Goal: Navigation & Orientation: Find specific page/section

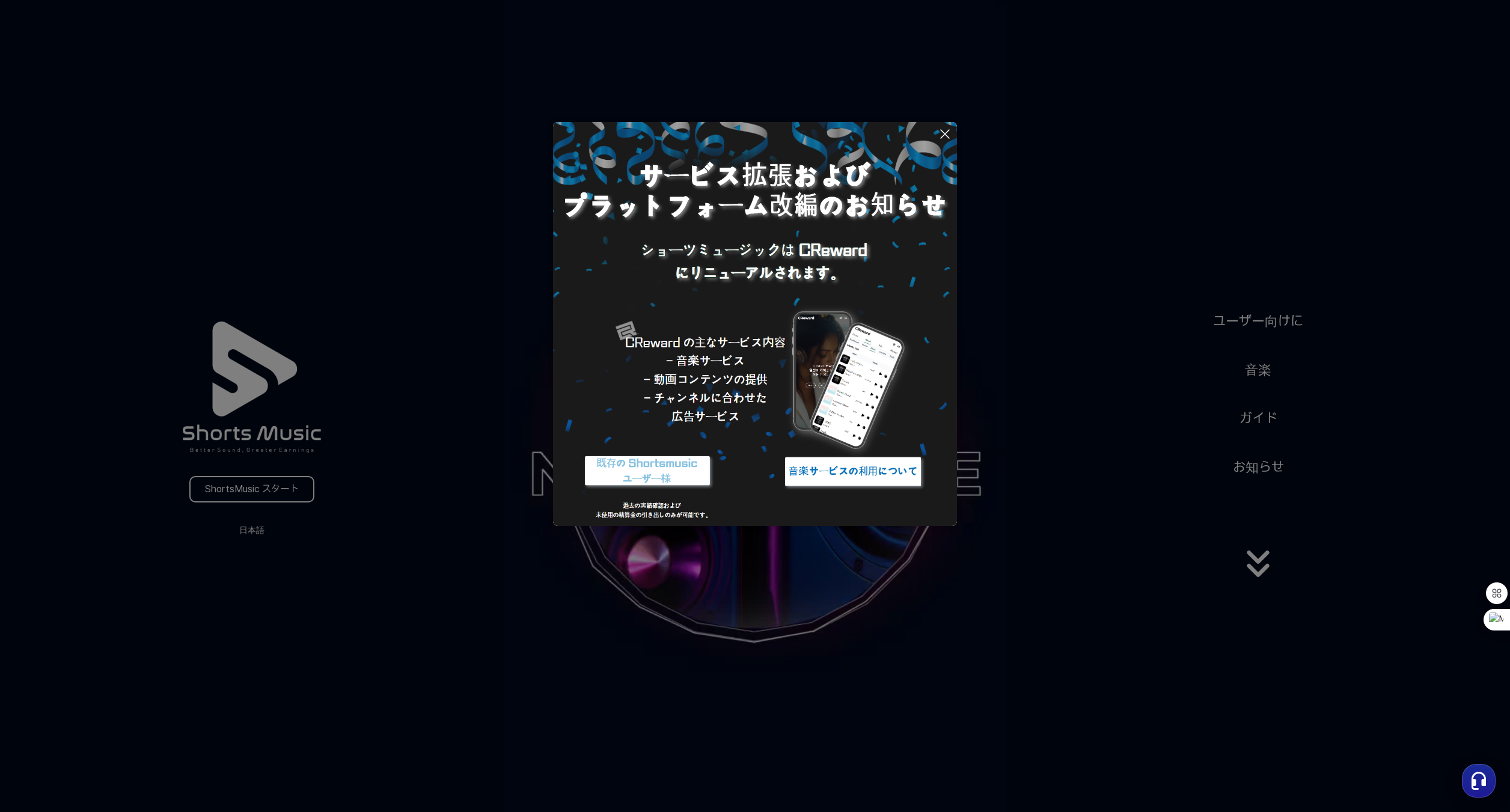
click at [285, 483] on button at bounding box center [755, 406] width 1510 height 812
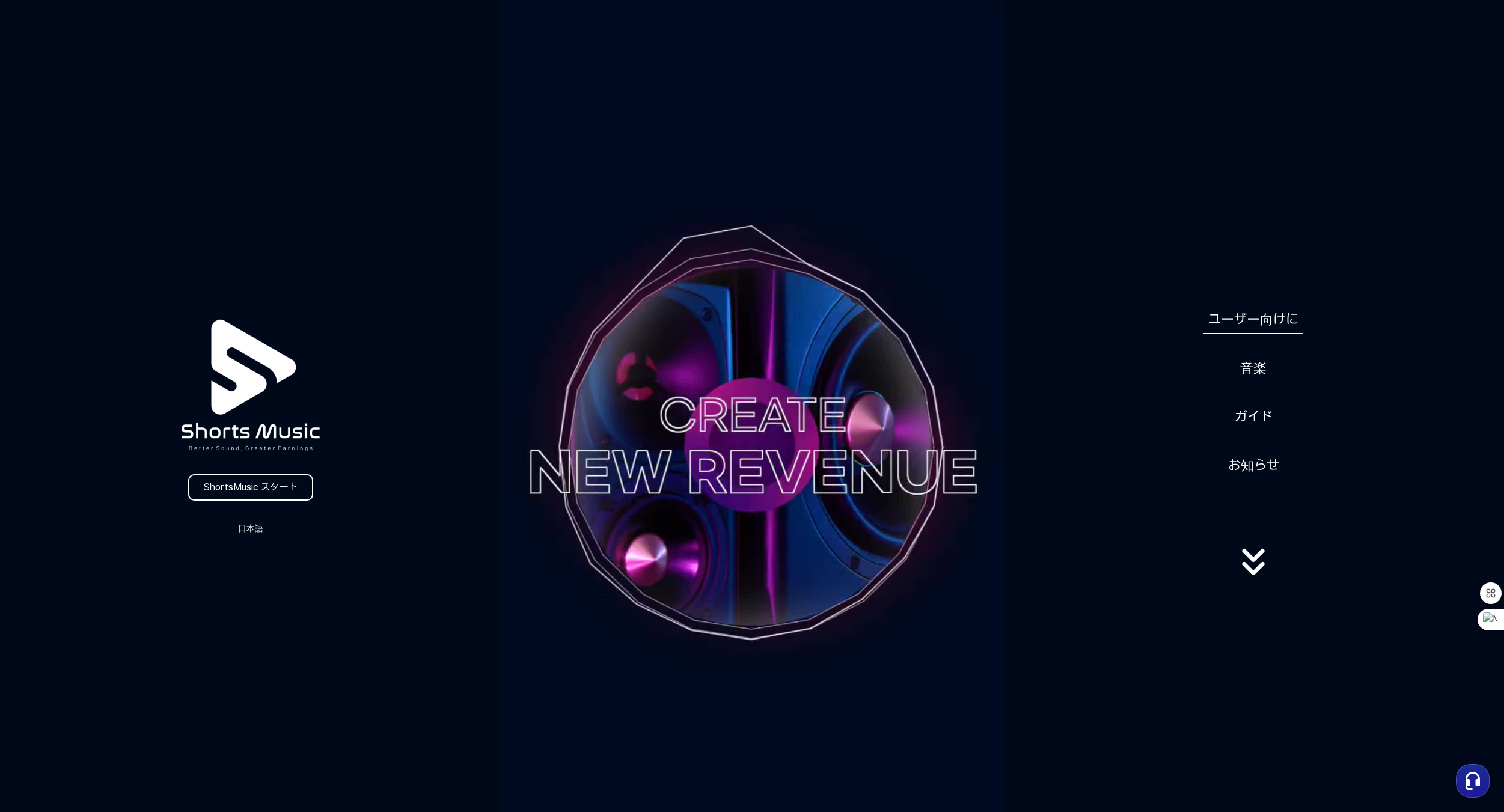
click at [1264, 320] on link "ユーザー向けに" at bounding box center [1253, 319] width 100 height 30
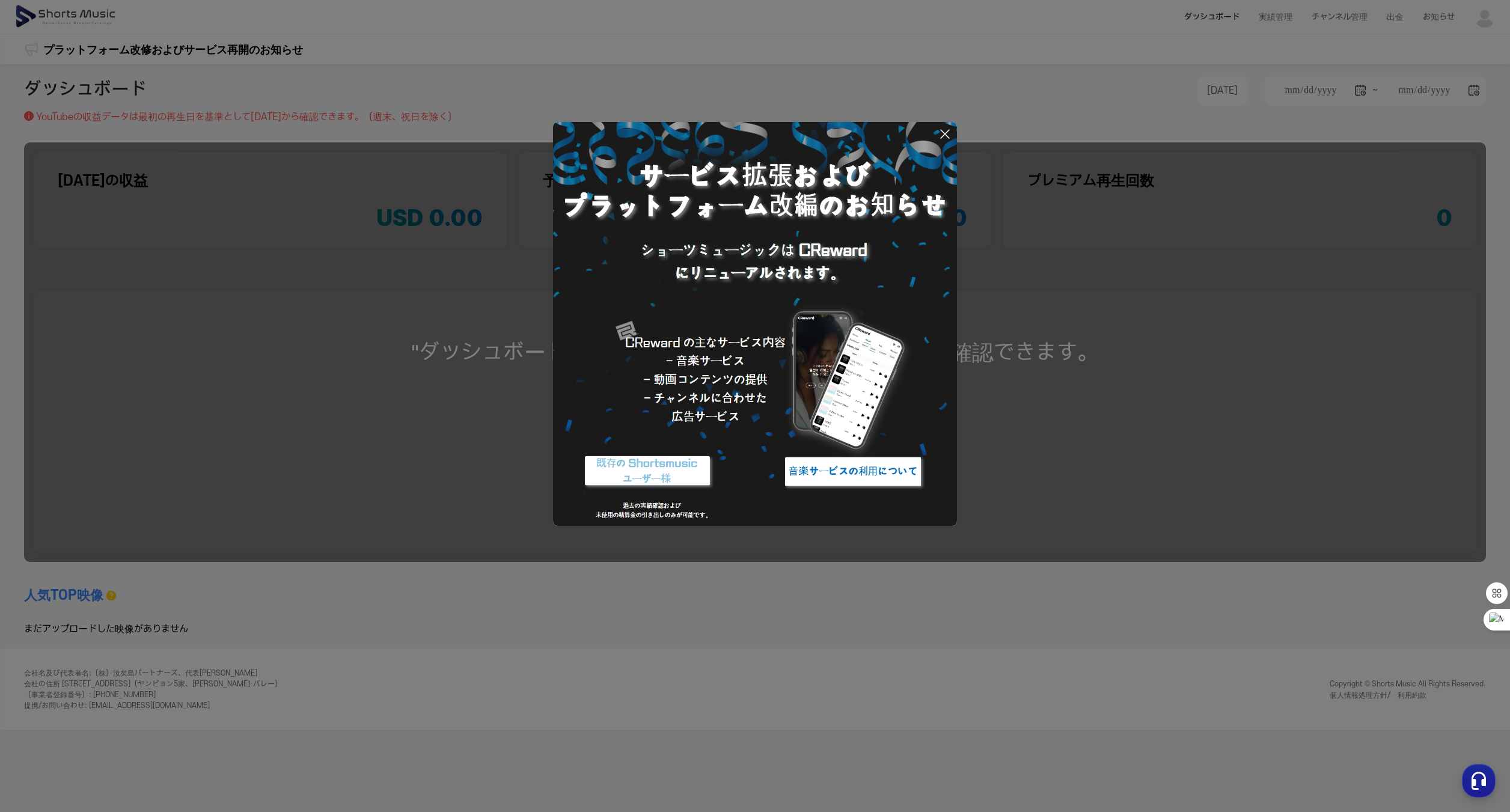
click at [826, 473] on img at bounding box center [853, 471] width 150 height 45
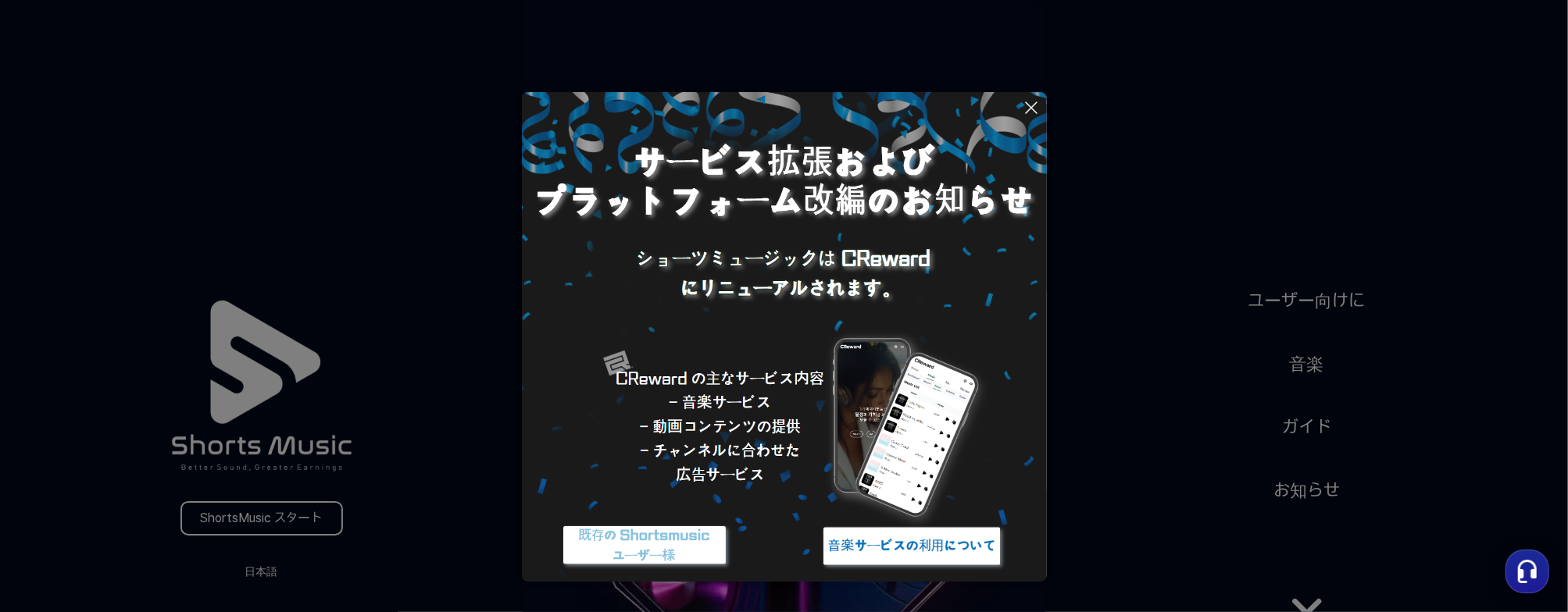
scroll to position [35, 0]
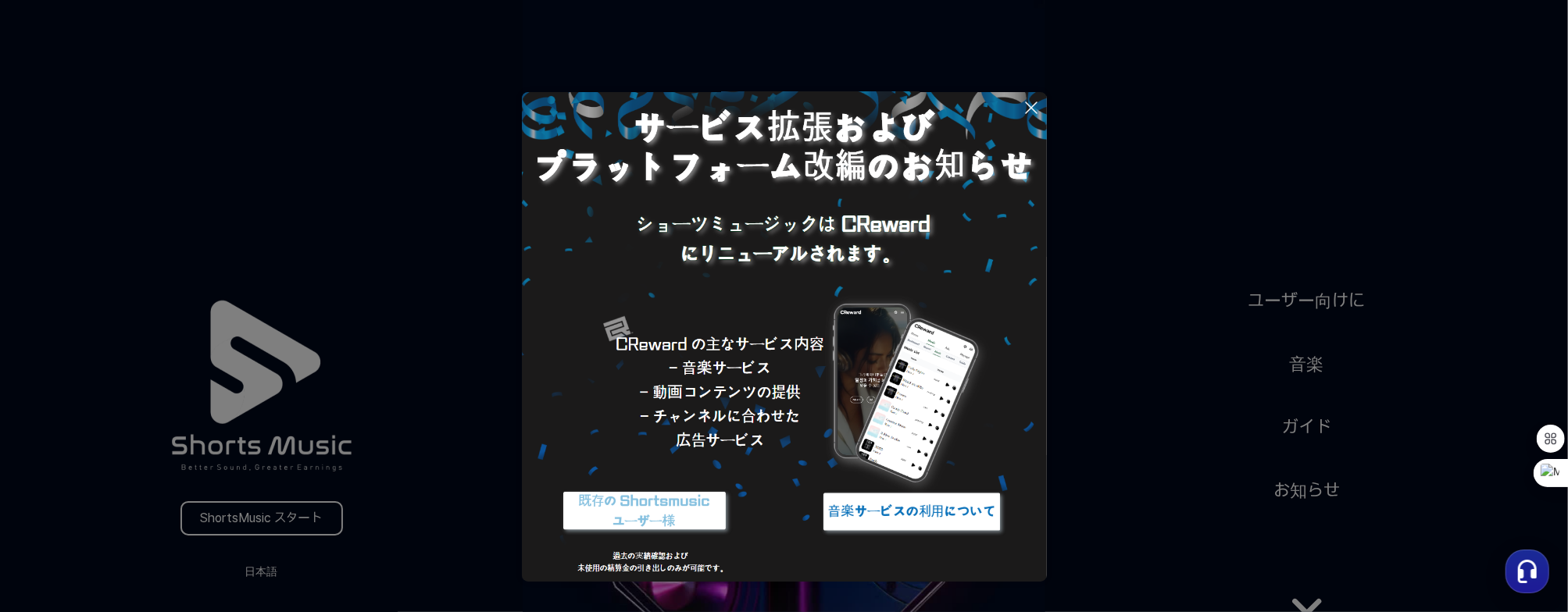
click at [1312, 425] on button at bounding box center [784, 306] width 1568 height 612
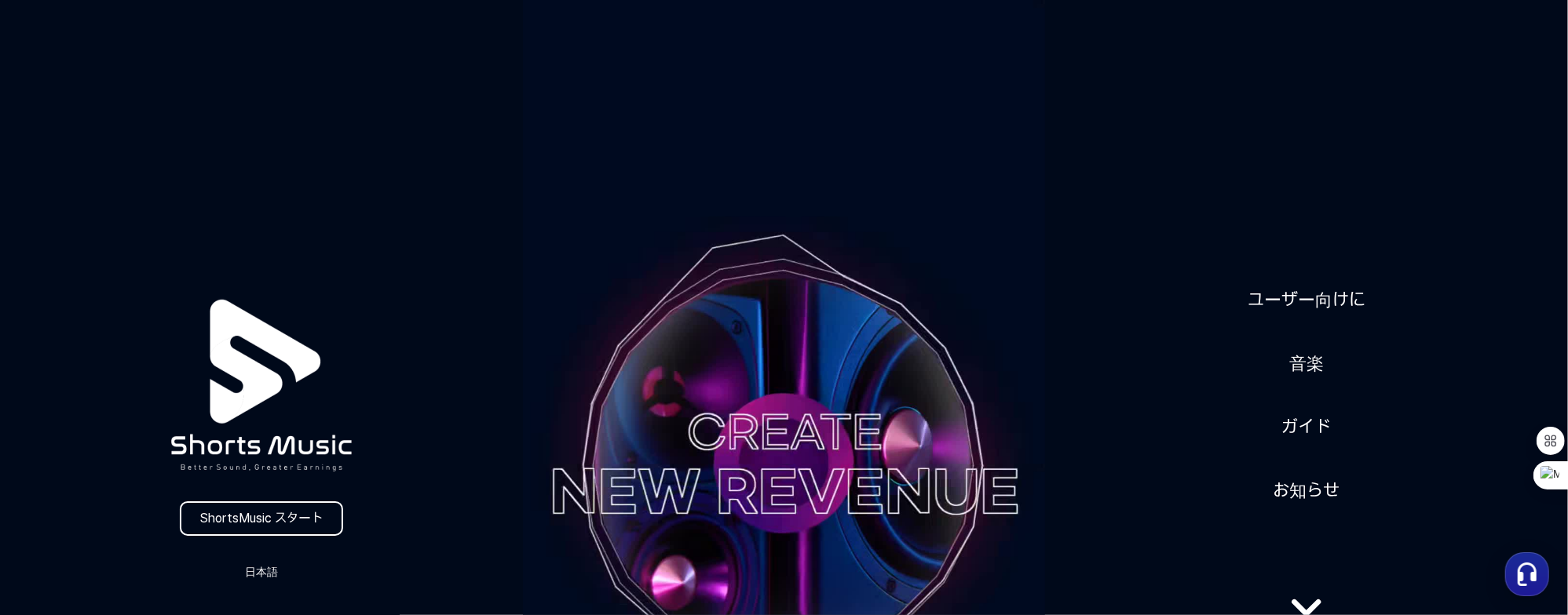
scroll to position [157, 0]
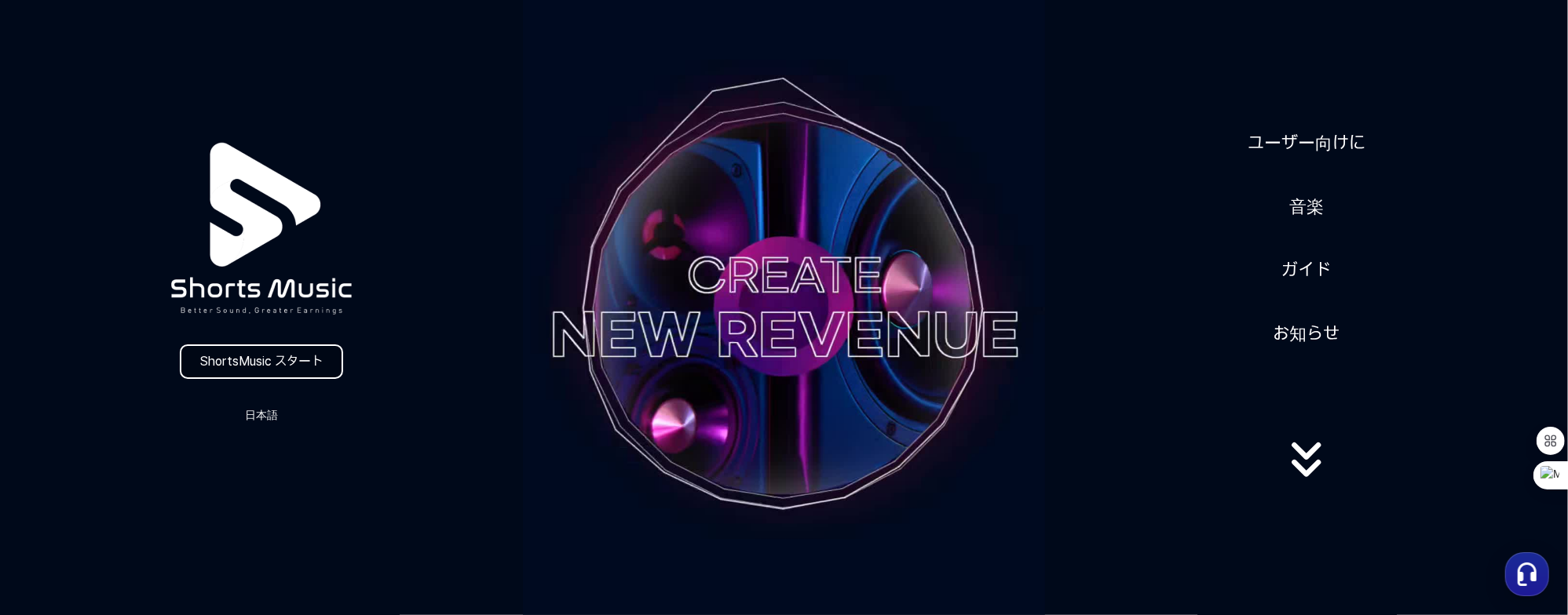
click at [229, 360] on link "ShortsMusic スタート" at bounding box center [261, 362] width 163 height 35
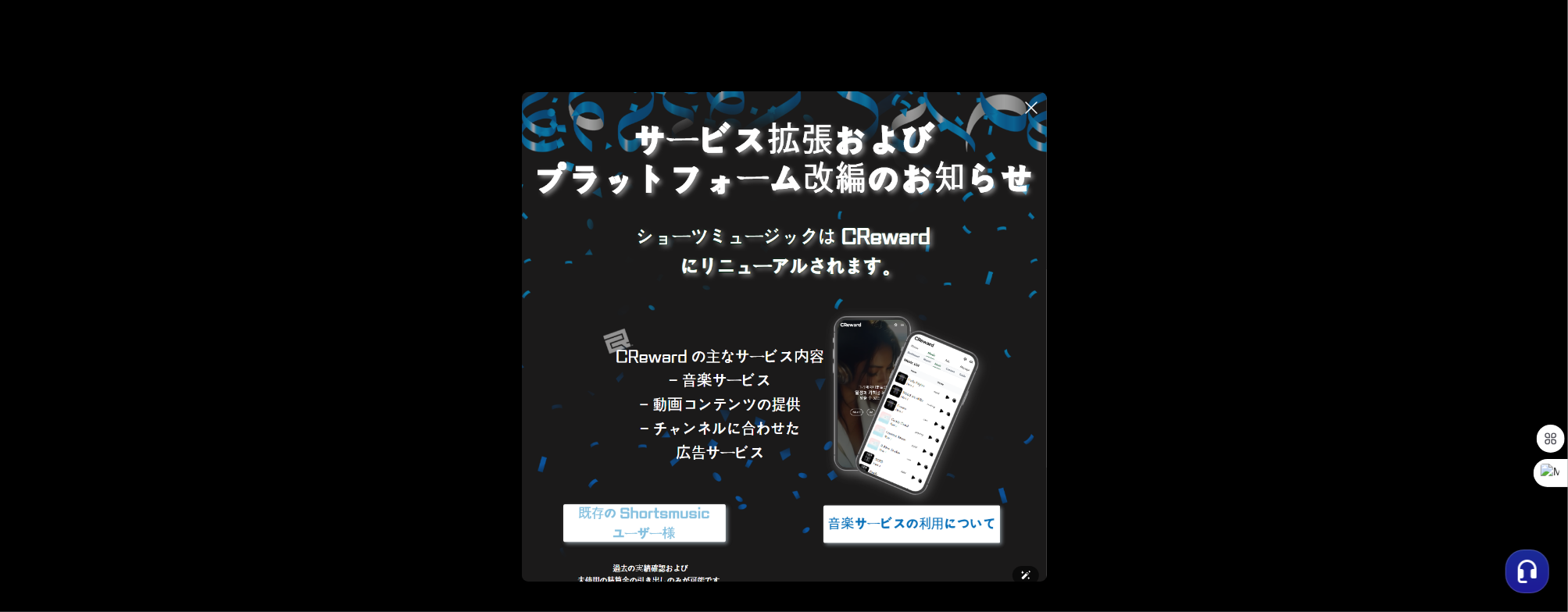
scroll to position [35, 0]
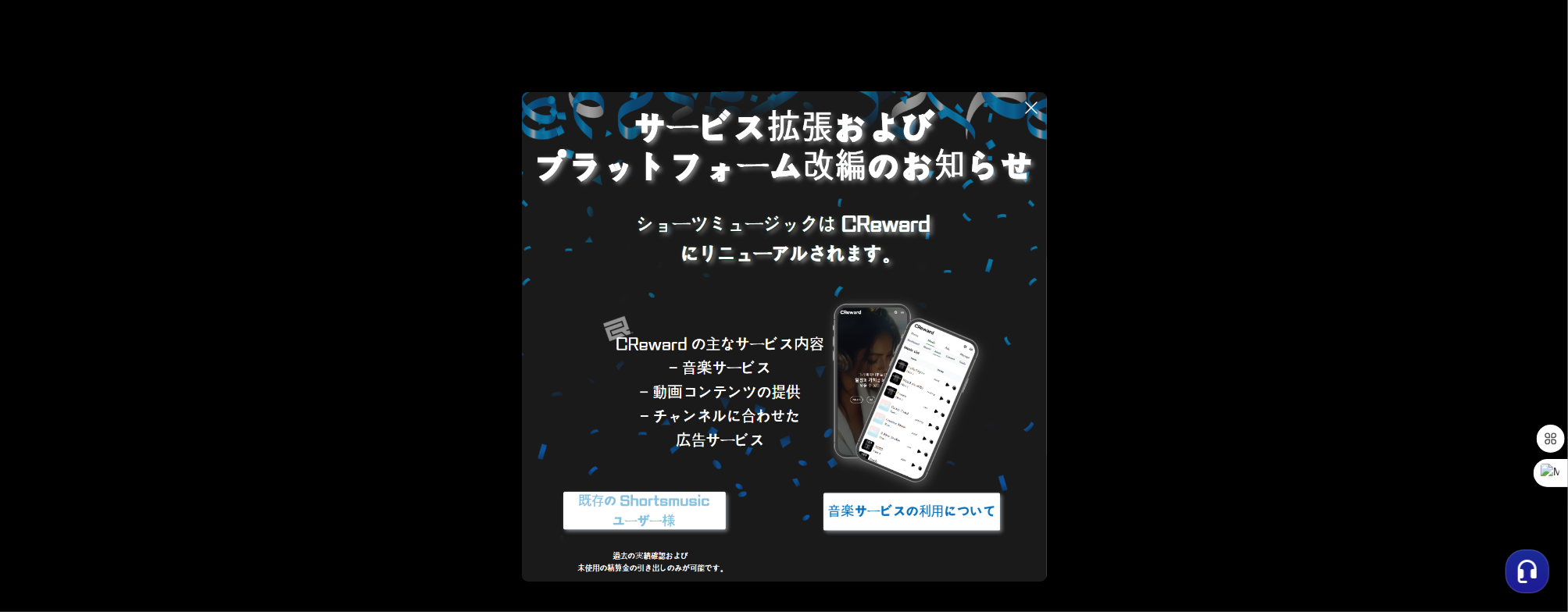
click at [908, 502] on img at bounding box center [911, 511] width 195 height 59
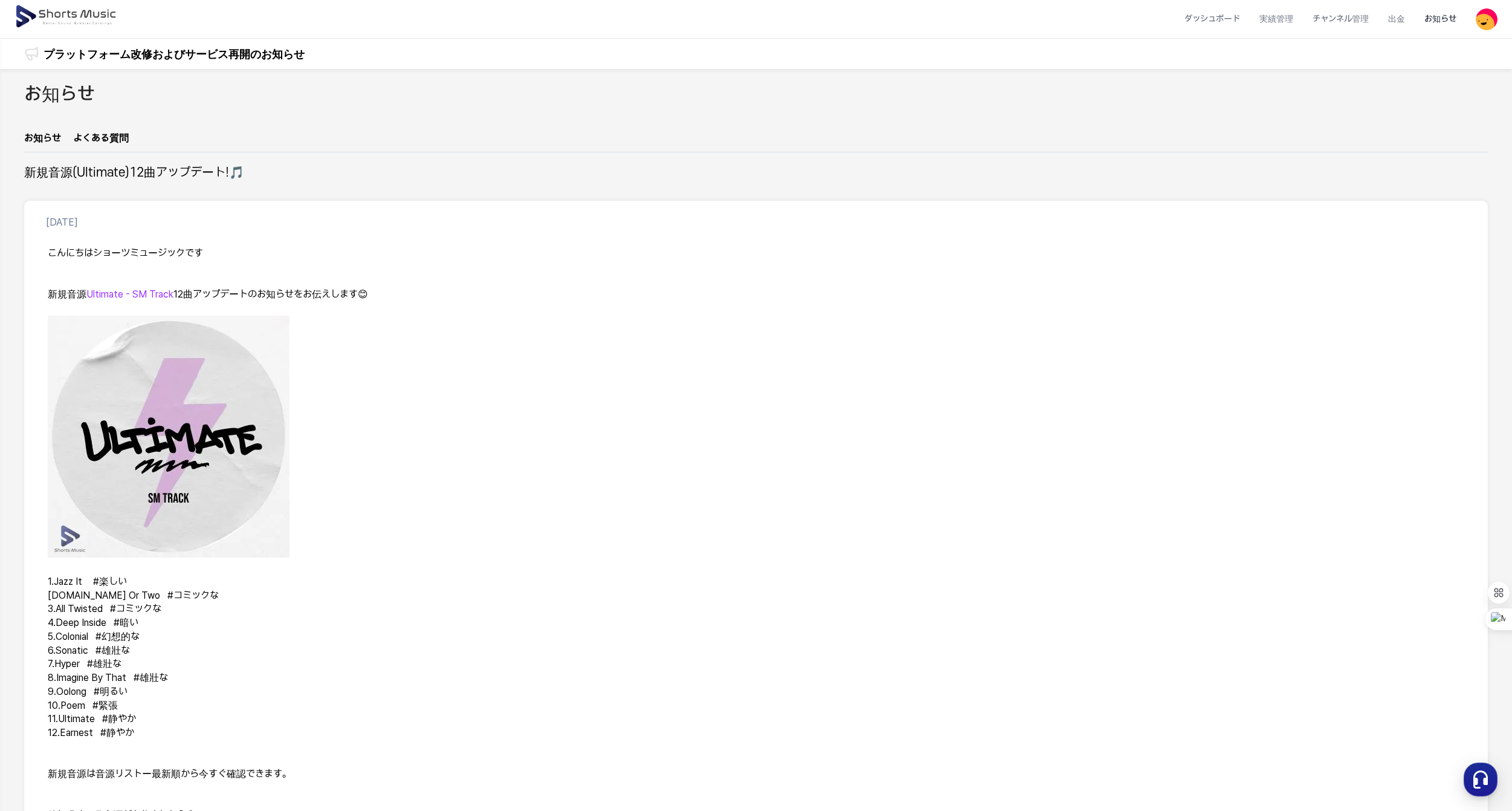
click at [824, 362] on p at bounding box center [756, 438] width 1417 height 246
click at [1363, 42] on div "プラットフォーム改修およびサービス再開のお知らせ プラットフォーム改修およびサービス再開のお知らせ" at bounding box center [756, 54] width 1512 height 31
drag, startPoint x: 1310, startPoint y: 1, endPoint x: 1352, endPoint y: 79, distance: 88.6
click at [1352, 79] on div "お知らせ お知らせ よくある質問 新規音源(Ultimate)12曲アップデート!🎵 2024-07-09 こんにちはショーツミュージックです 新規音源　 U…" at bounding box center [756, 554] width 1512 height 970
click at [969, 365] on p at bounding box center [756, 438] width 1417 height 246
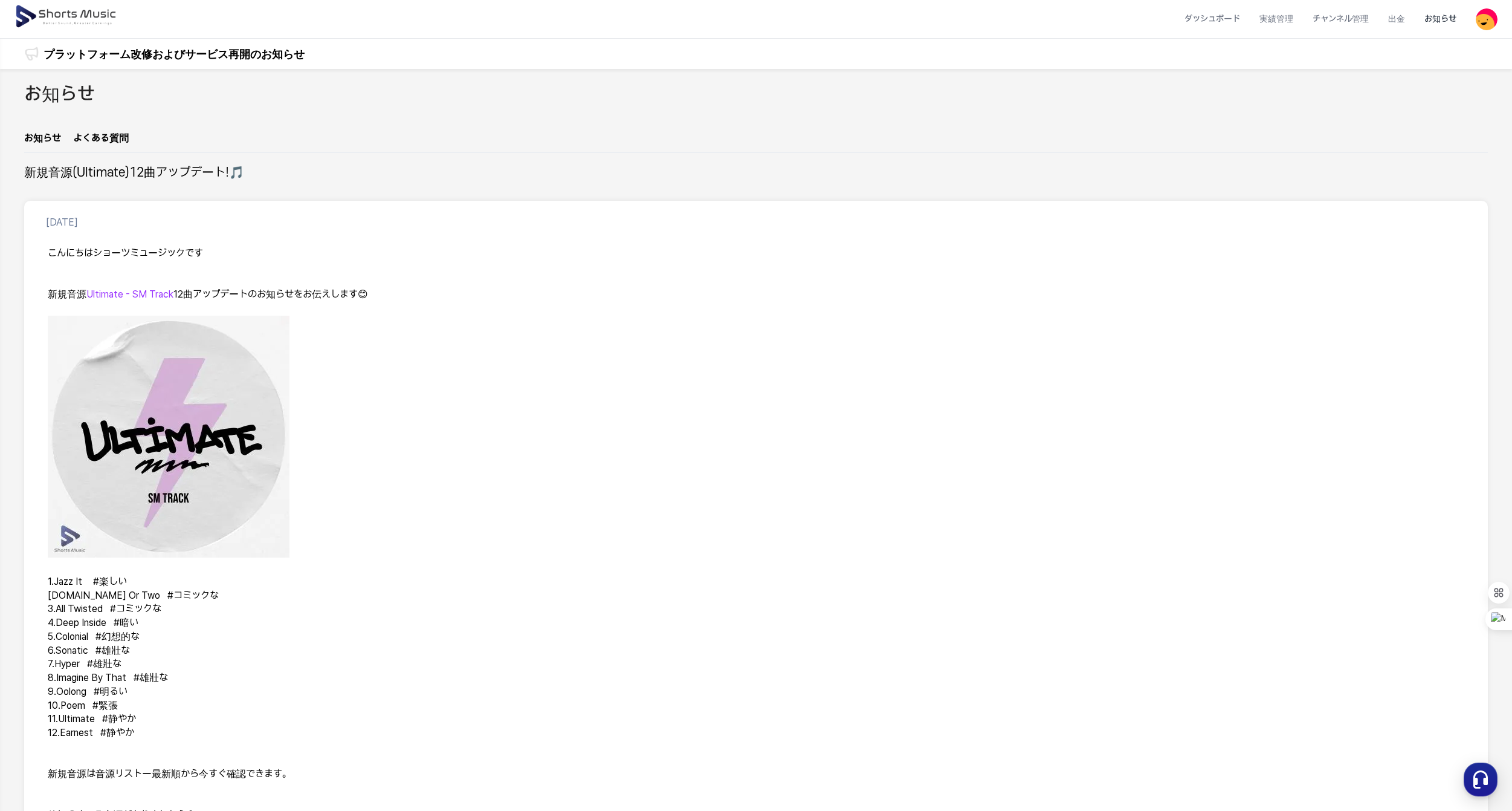
click at [167, 167] on h2 "新規音源(Ultimate)12曲アップデート!🎵" at bounding box center [135, 173] width 220 height 17
click at [100, 165] on h2 "新規音源(Ultimate)12曲アップデート!🎵" at bounding box center [135, 173] width 220 height 17
click at [155, 297] on span "Ultimate - SM Track" at bounding box center [129, 294] width 87 height 11
click at [120, 292] on span "Ultimate - SM Track" at bounding box center [129, 294] width 87 height 11
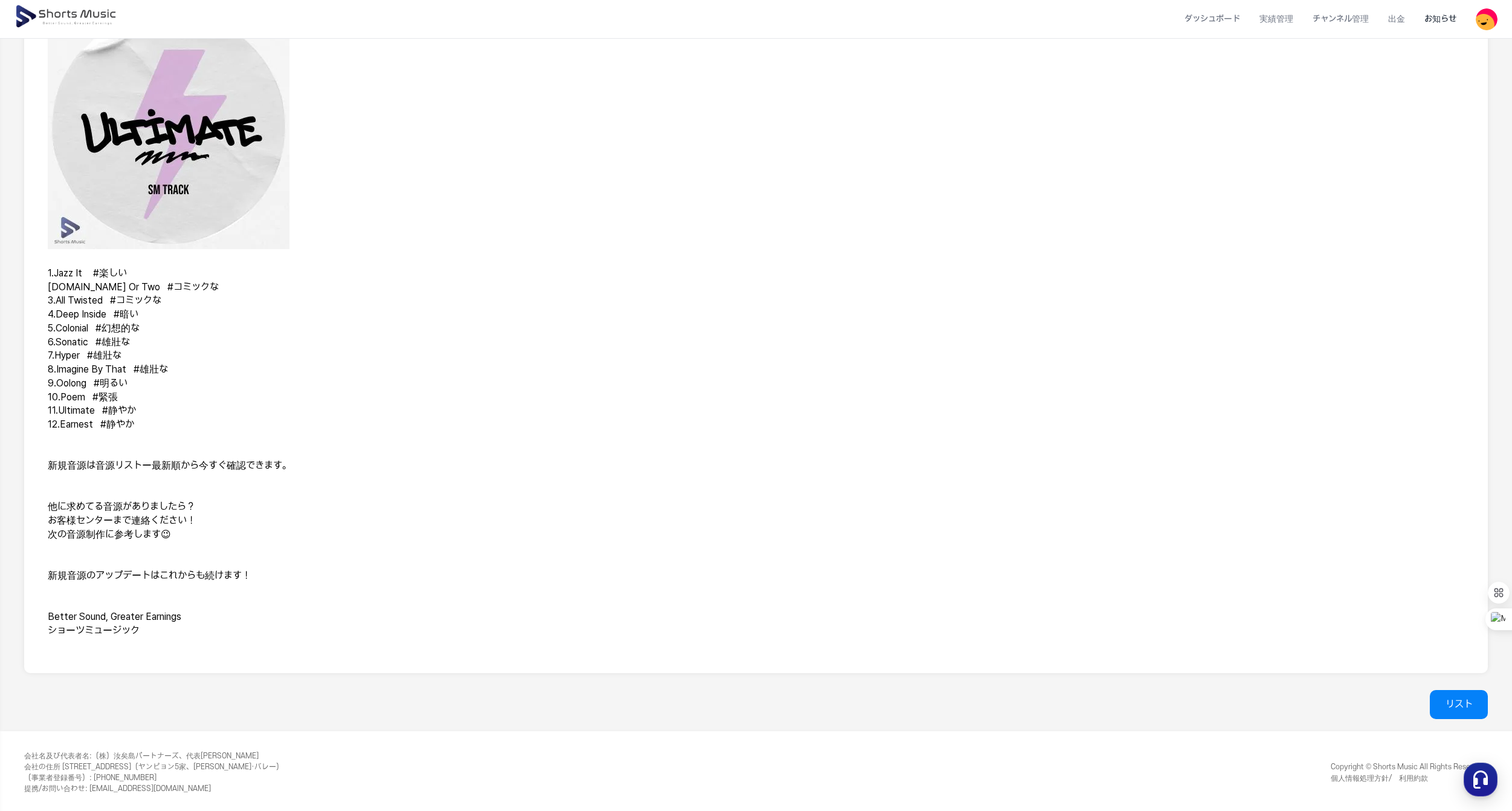
scroll to position [309, 0]
click at [1451, 693] on link "リスト" at bounding box center [1459, 703] width 58 height 29
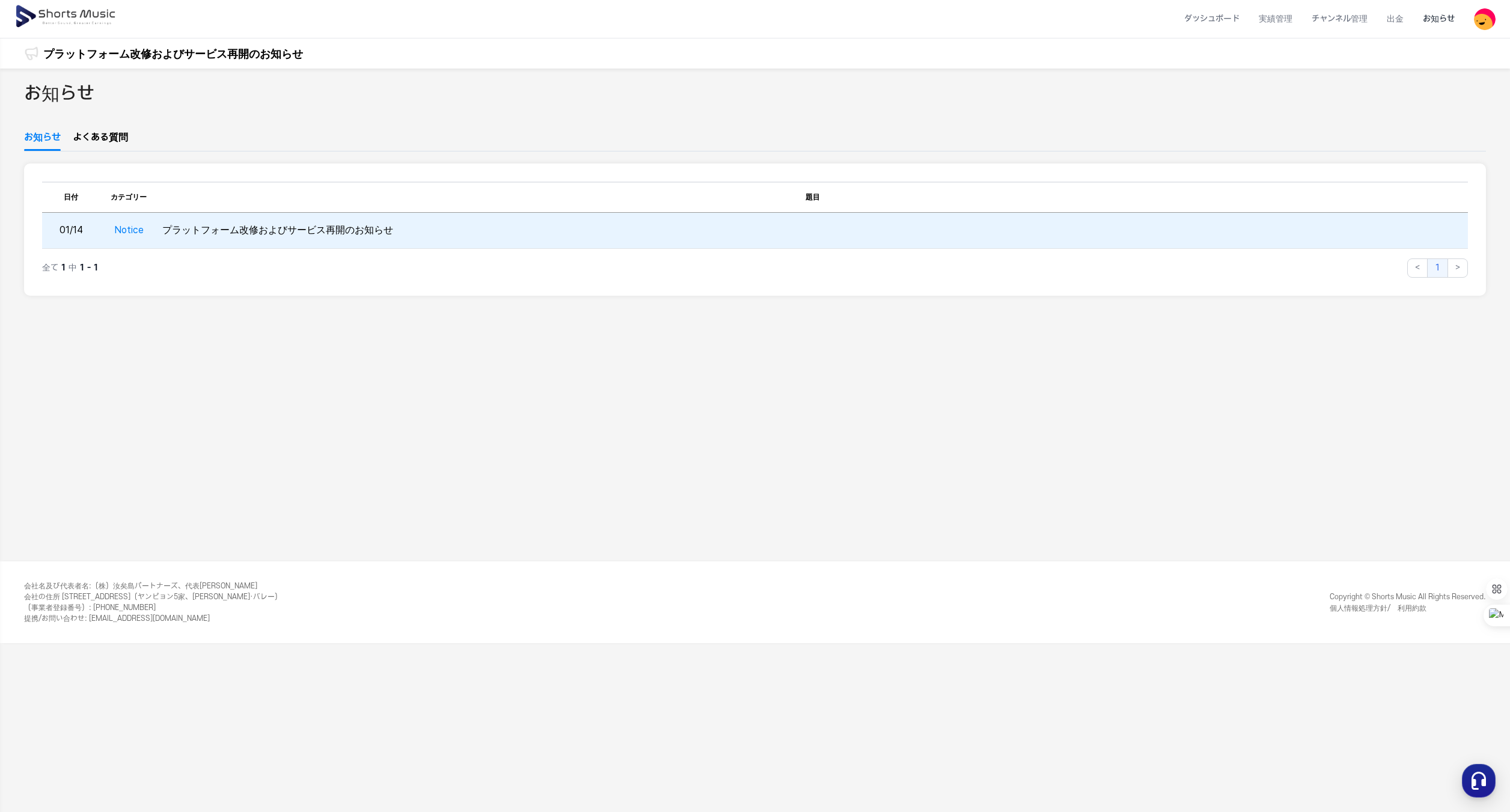
click at [131, 226] on td "Notice" at bounding box center [129, 231] width 58 height 36
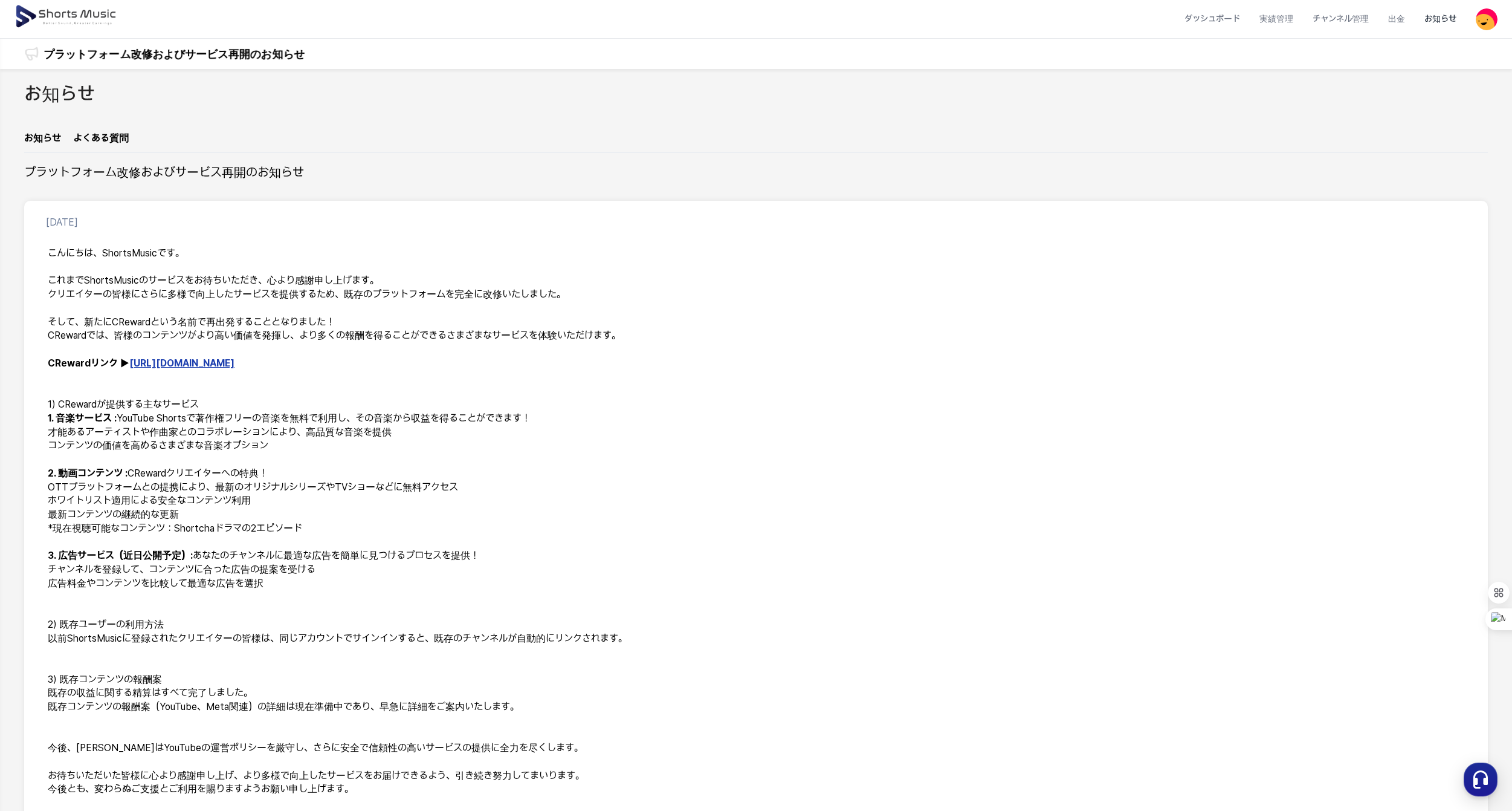
click at [39, 14] on img at bounding box center [67, 17] width 105 height 34
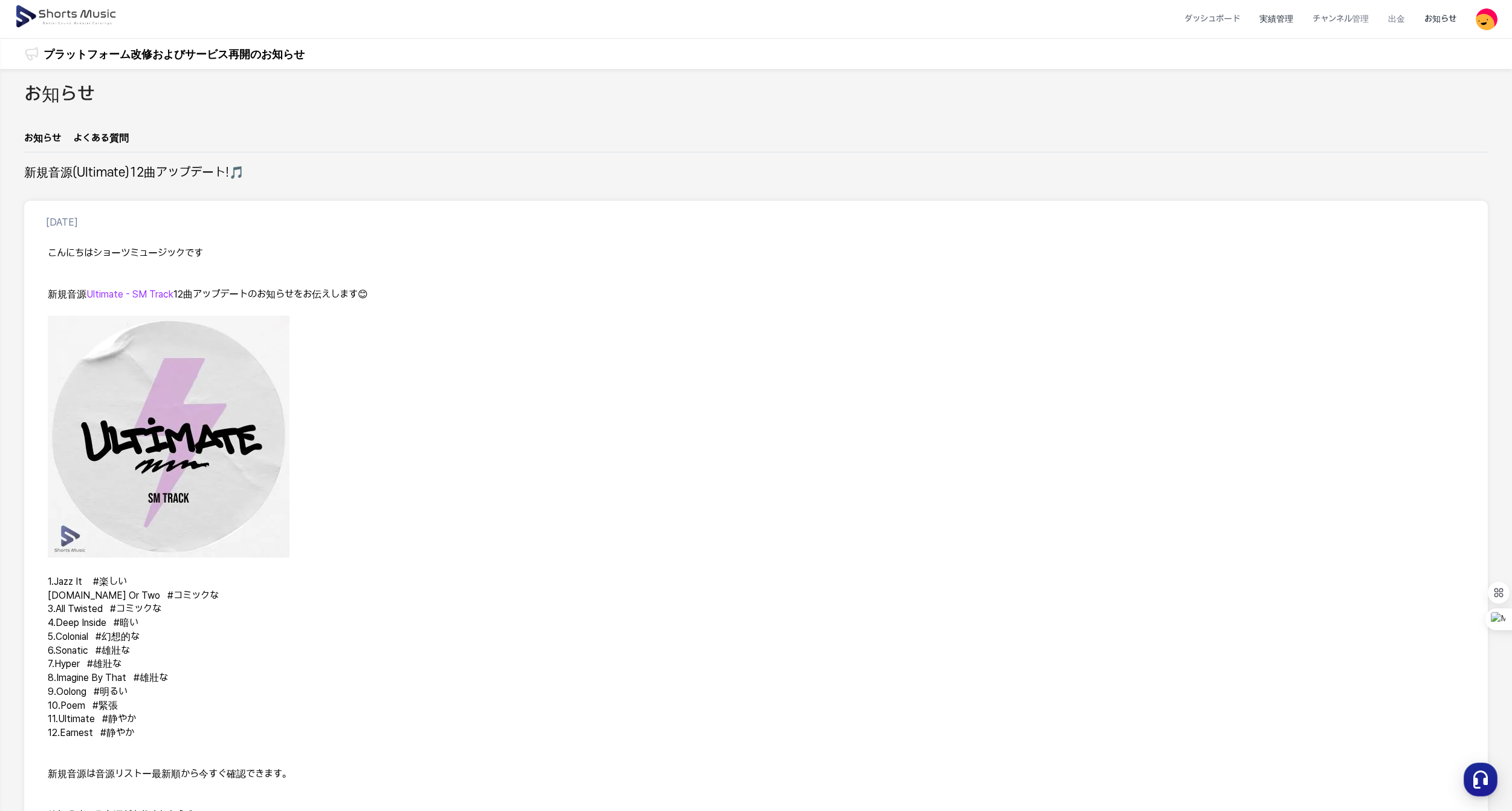
click at [1293, 16] on li "実績管理" at bounding box center [1276, 19] width 54 height 32
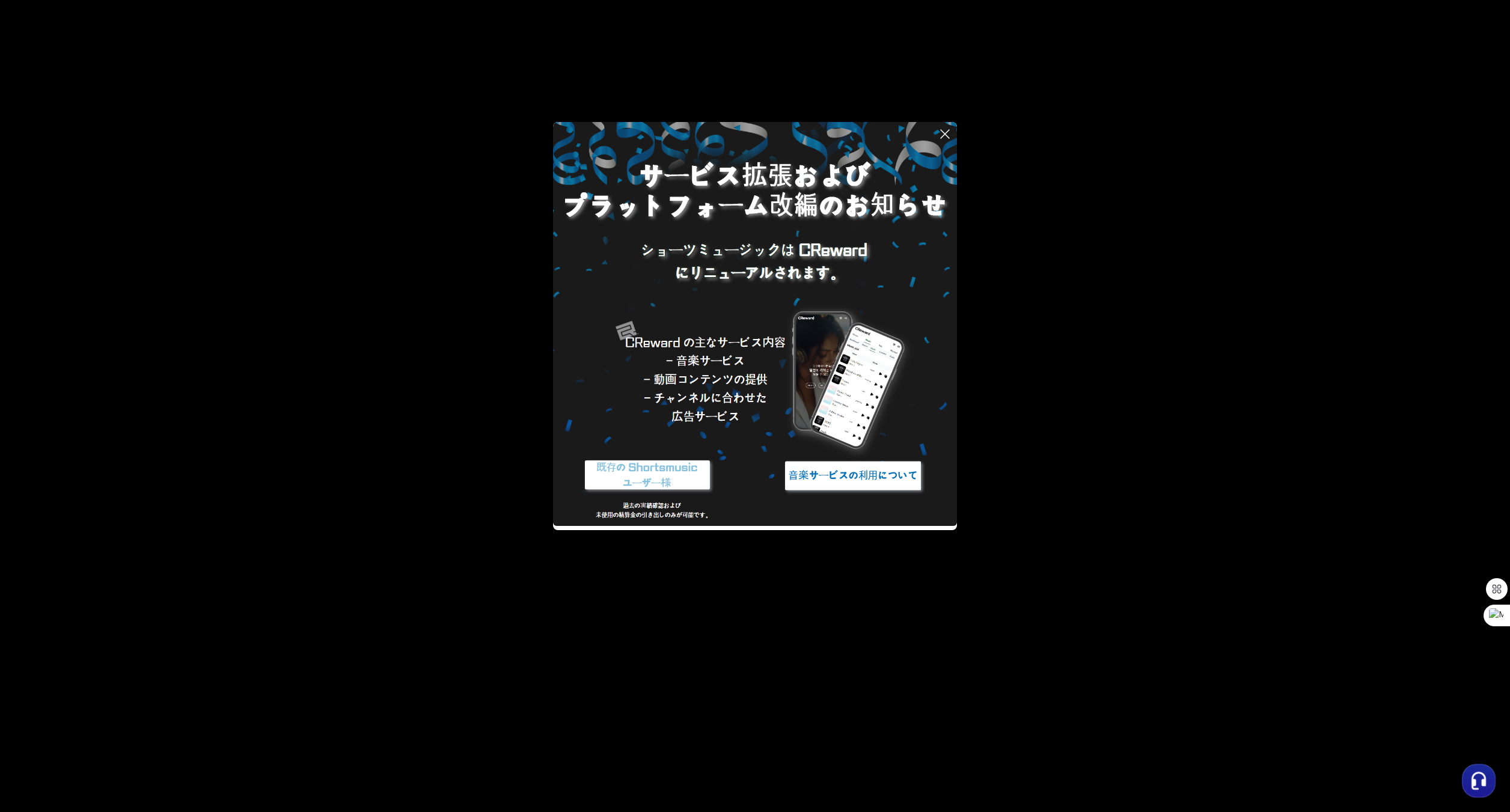
click at [832, 485] on img at bounding box center [853, 476] width 150 height 45
click at [677, 475] on img at bounding box center [647, 476] width 150 height 45
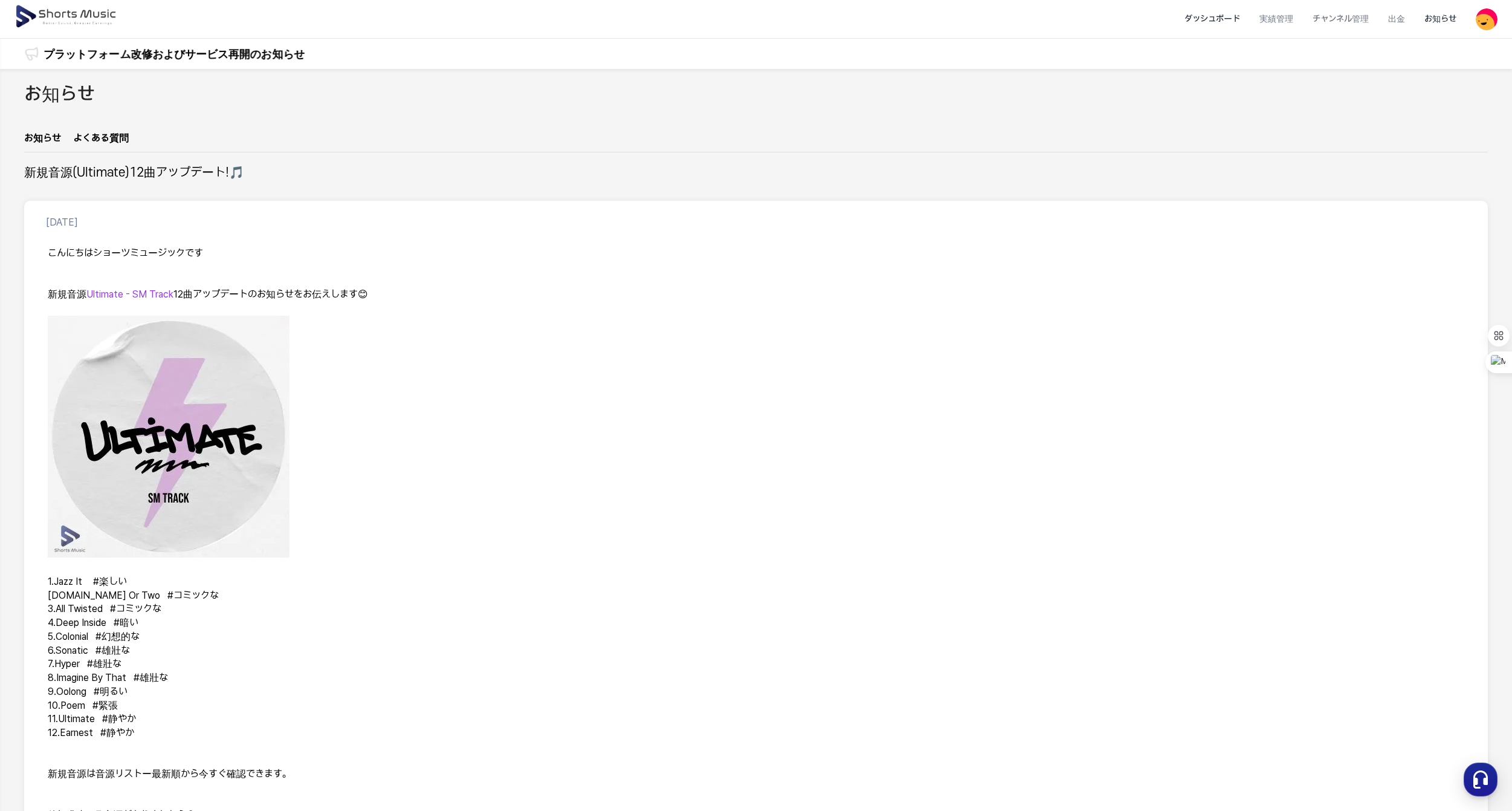
click at [1206, 19] on li "ダッシュボード" at bounding box center [1212, 19] width 75 height 32
click at [1208, 16] on li "ダッシュボード" at bounding box center [1212, 19] width 75 height 32
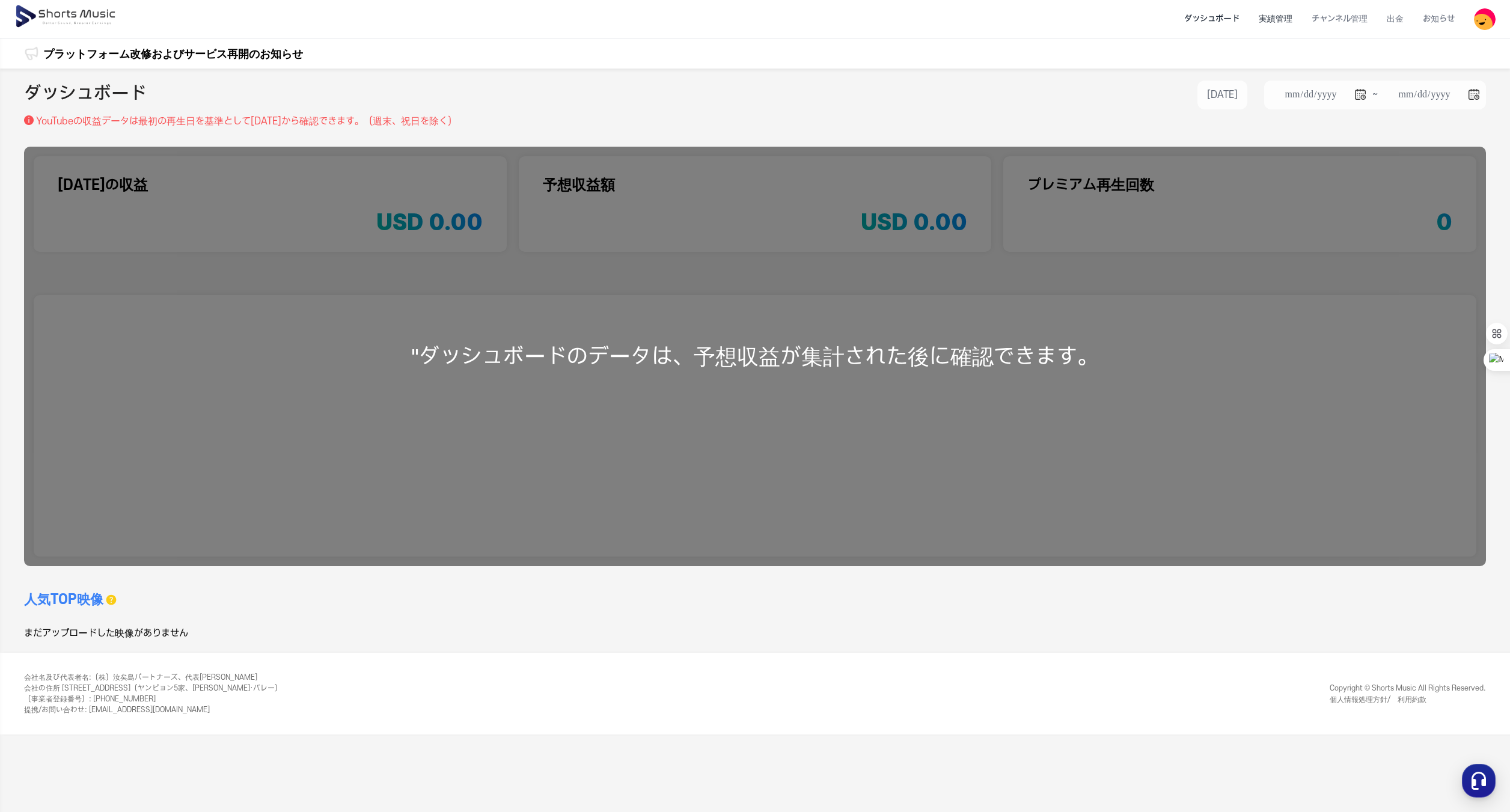
click at [1201, 16] on li "実績管理" at bounding box center [1276, 18] width 53 height 32
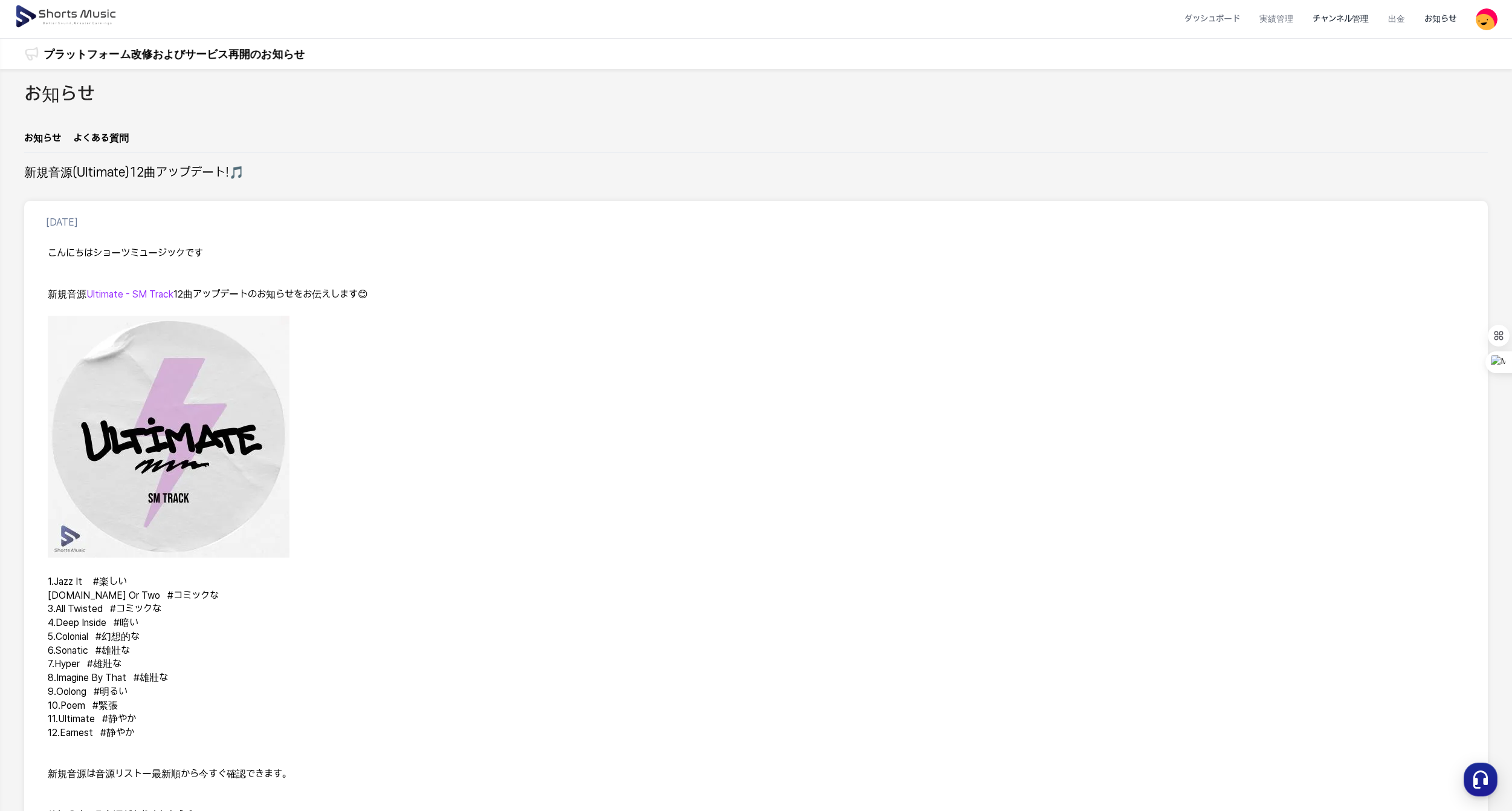
click at [1208, 14] on li "チャンネル管理" at bounding box center [1341, 19] width 76 height 32
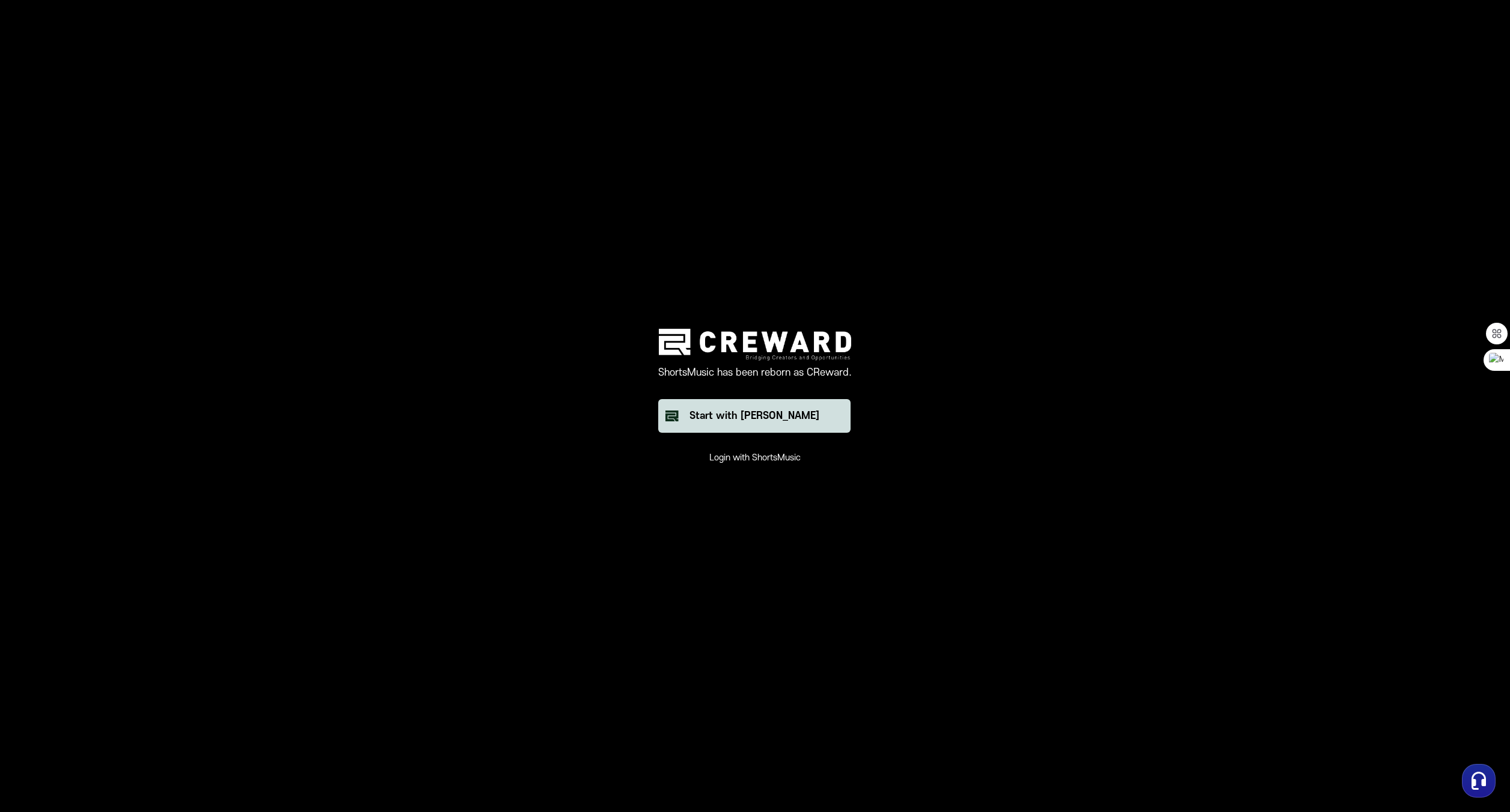
click at [818, 412] on button "Start with [PERSON_NAME]" at bounding box center [755, 416] width 192 height 34
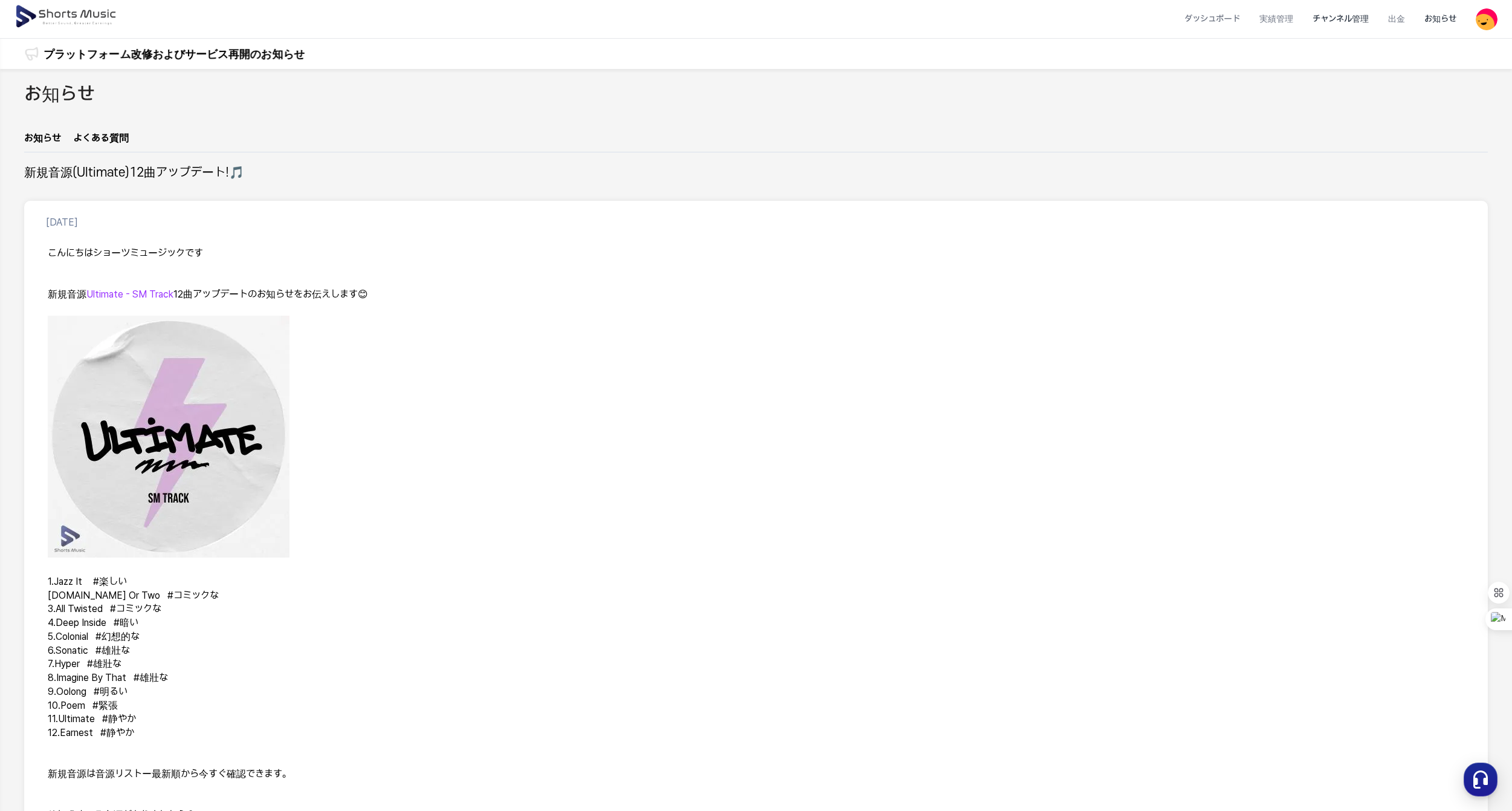
click at [1331, 25] on li "チャンネル管理" at bounding box center [1341, 19] width 76 height 32
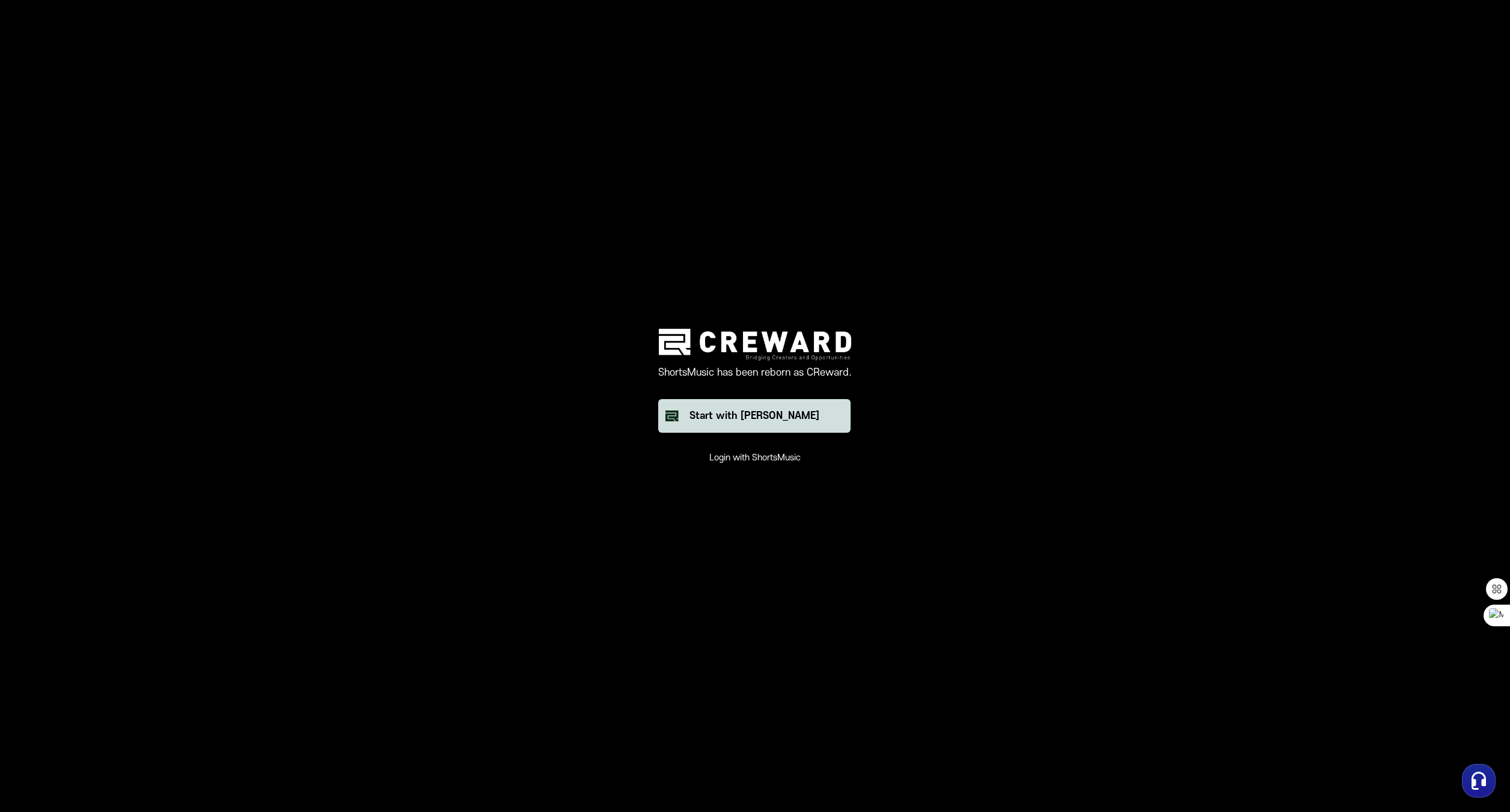
click at [771, 415] on div "Start with [PERSON_NAME]" at bounding box center [755, 416] width 130 height 15
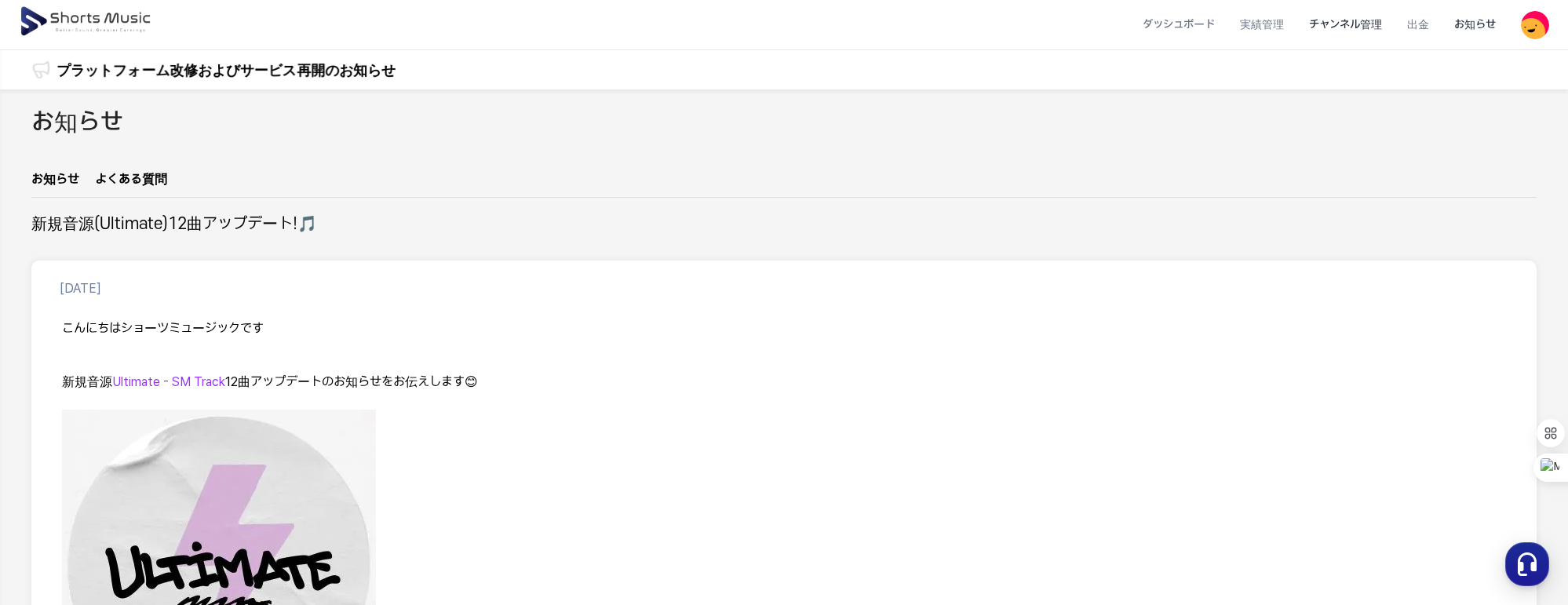
click at [1337, 20] on li "チャンネル管理" at bounding box center [1345, 24] width 98 height 41
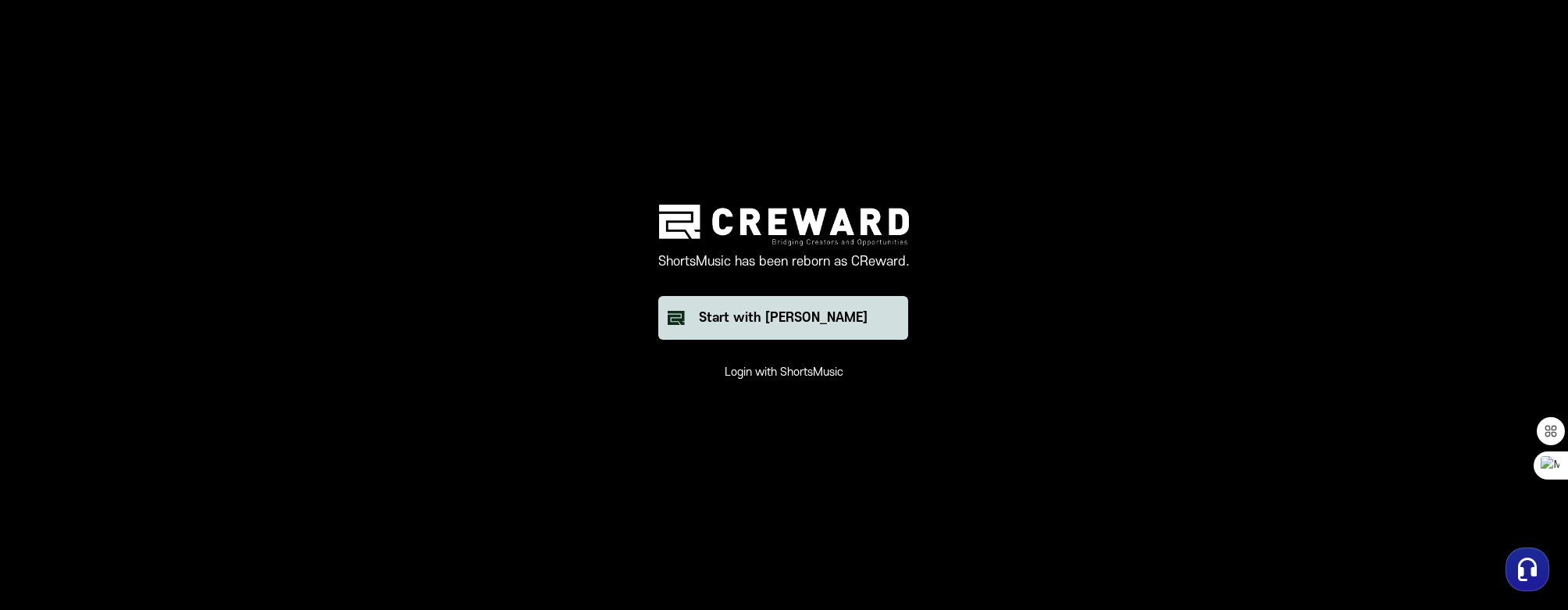
click at [842, 323] on div "Start with [PERSON_NAME]" at bounding box center [783, 318] width 169 height 19
